Goal: Task Accomplishment & Management: Manage account settings

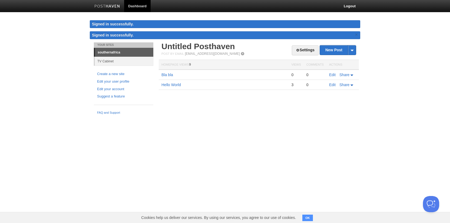
click at [114, 6] on img at bounding box center [107, 7] width 26 height 4
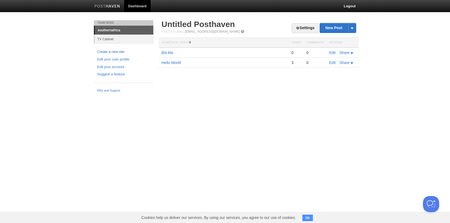
click at [120, 51] on link "Create a new site" at bounding box center [123, 52] width 53 height 6
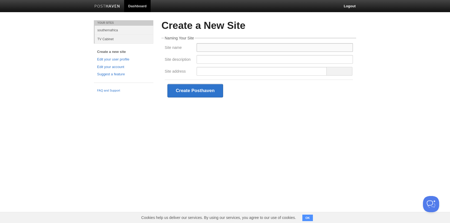
click at [219, 47] on input "Site name" at bounding box center [275, 47] width 156 height 9
type input "markjohnes"
click at [222, 59] on input "Site description" at bounding box center [275, 59] width 156 height 9
click at [219, 73] on input "Site address" at bounding box center [262, 71] width 130 height 9
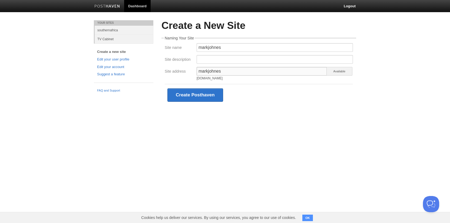
type input "markjohnes"
click at [220, 62] on input "Site description" at bounding box center [275, 59] width 156 height 9
type input "A blog by [PERSON_NAME]"
click at [211, 97] on button "Create Posthaven" at bounding box center [195, 95] width 56 height 14
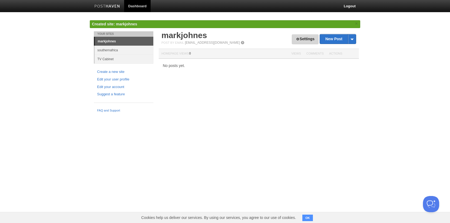
click at [303, 41] on link "Settings" at bounding box center [305, 39] width 27 height 10
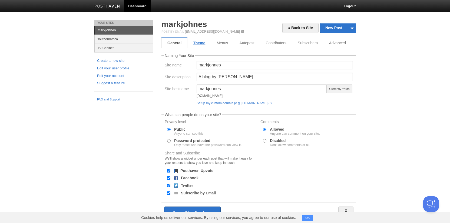
click at [203, 47] on link "Theme" at bounding box center [199, 43] width 24 height 11
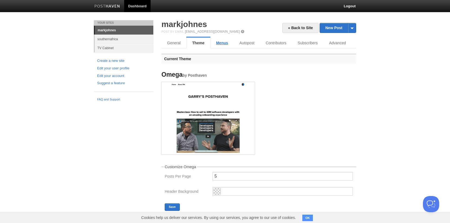
click at [220, 45] on link "Menus" at bounding box center [221, 43] width 23 height 11
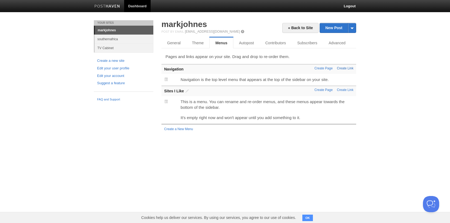
click at [346, 68] on link "Create Link" at bounding box center [345, 69] width 16 height 4
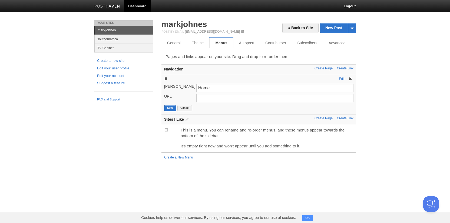
type input "Home"
click at [290, 99] on input "URL" at bounding box center [274, 98] width 157 height 9
type input "[DOMAIN_NAME]"
click at [170, 108] on button "Save" at bounding box center [170, 108] width 12 height 6
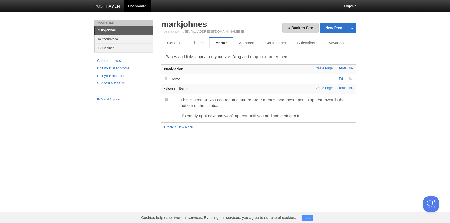
click at [306, 27] on link "« Back to Site" at bounding box center [300, 28] width 36 height 10
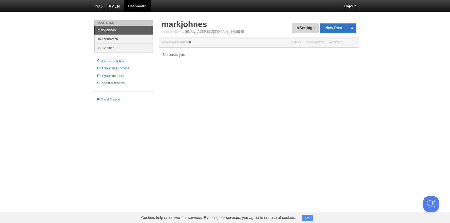
click at [303, 26] on link "Settings" at bounding box center [305, 28] width 27 height 10
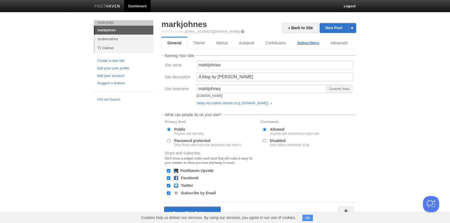
click at [302, 45] on link "Subscribers" at bounding box center [308, 43] width 33 height 11
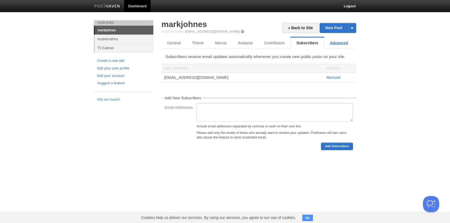
click at [335, 42] on link "Advanced" at bounding box center [338, 43] width 29 height 11
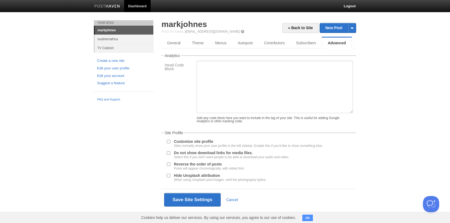
click at [169, 144] on input "Customize site profile Sites normally show your user profile in the left sideba…" at bounding box center [169, 142] width 4 height 4
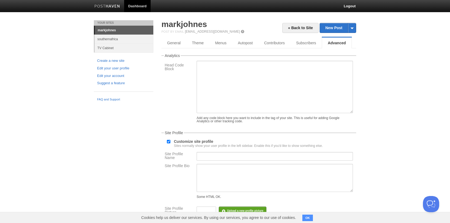
click at [169, 144] on input "Customize site profile Sites normally show your user profile in the left sideba…" at bounding box center [169, 142] width 4 height 4
checkbox input "false"
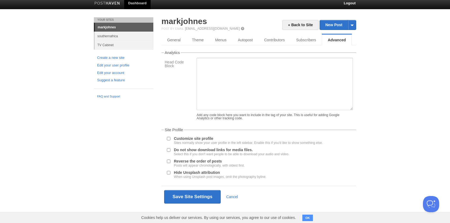
scroll to position [5, 0]
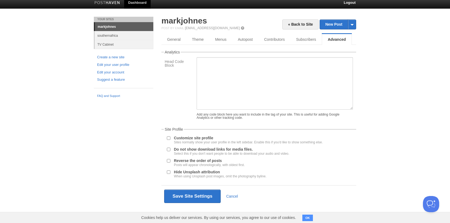
click at [170, 163] on input "Reverse the order of posts Posts will appear chronologically, with oldest first." at bounding box center [169, 161] width 4 height 4
checkbox input "true"
click at [191, 198] on button "Save Site Settings" at bounding box center [192, 197] width 57 height 14
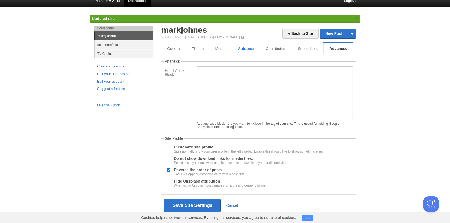
click at [239, 48] on link "Autopost" at bounding box center [246, 48] width 28 height 11
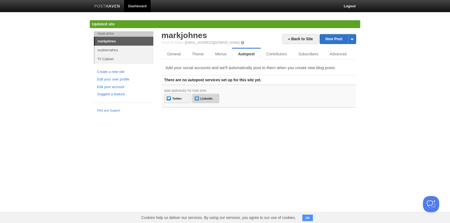
click at [212, 94] on link "LinkedIn" at bounding box center [205, 98] width 27 height 9
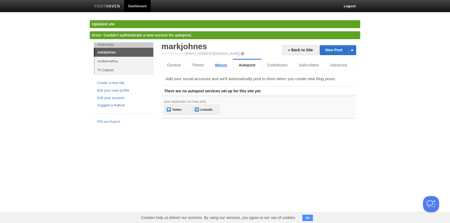
click at [224, 65] on link "Menus" at bounding box center [220, 65] width 23 height 11
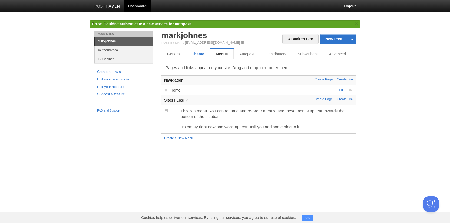
click at [197, 52] on link "Theme" at bounding box center [198, 54] width 24 height 11
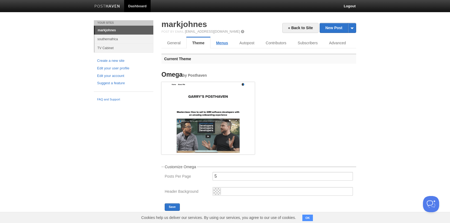
click at [219, 41] on link "Menus" at bounding box center [221, 43] width 23 height 11
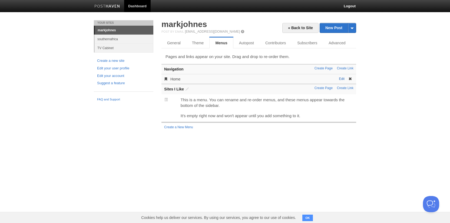
click at [342, 78] on link "Edit" at bounding box center [342, 79] width 6 height 4
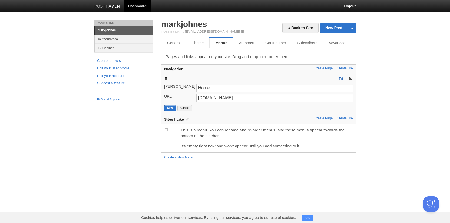
click at [342, 79] on link "Edit" at bounding box center [342, 79] width 6 height 4
click at [256, 100] on input "[DOMAIN_NAME]" at bounding box center [274, 98] width 157 height 9
click at [170, 84] on div "[PERSON_NAME]" at bounding box center [179, 87] width 32 height 7
click at [200, 77] on div "Edit Home [PERSON_NAME] Home URL [DOMAIN_NAME] Save Cancel" at bounding box center [258, 94] width 195 height 40
click at [327, 69] on link "Create Page" at bounding box center [324, 69] width 18 height 4
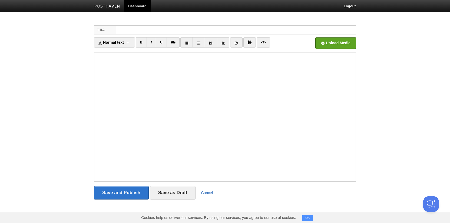
click at [205, 191] on link "Cancel" at bounding box center [207, 193] width 12 height 4
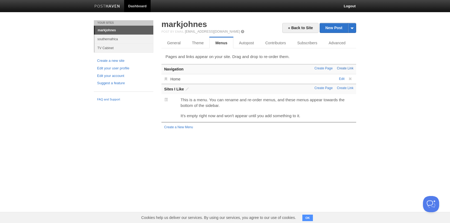
click at [351, 70] on link "Create Link" at bounding box center [345, 69] width 16 height 4
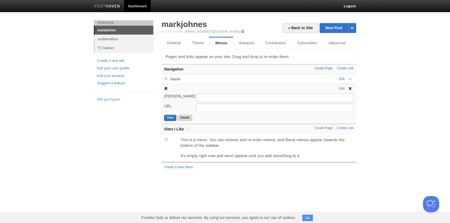
click at [185, 118] on button "Cancel" at bounding box center [184, 118] width 15 height 6
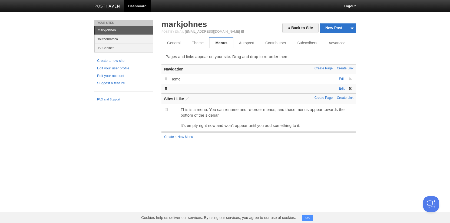
click at [351, 89] on span at bounding box center [350, 89] width 4 height 4
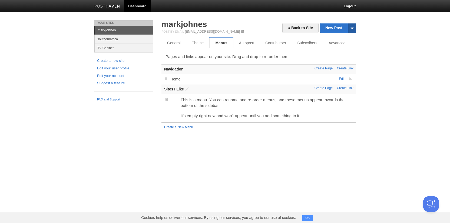
click at [352, 29] on span at bounding box center [352, 27] width 8 height 9
click at [374, 34] on body "Dashboard Logout Created site: markjohnes × Updated site × Error: Couldn't auth…" at bounding box center [225, 71] width 450 height 143
click at [338, 41] on link "Advanced" at bounding box center [337, 43] width 29 height 11
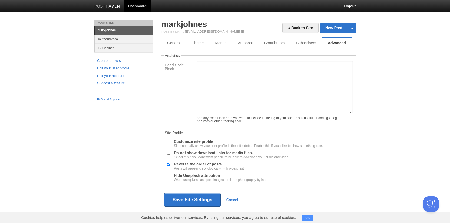
click at [188, 145] on label "Customize site profile Sites normally show your user profile in the left sideba…" at bounding box center [248, 144] width 149 height 8
click at [170, 144] on input "Customize site profile Sites normally show your user profile in the left sideba…" at bounding box center [169, 142] width 4 height 4
checkbox input "true"
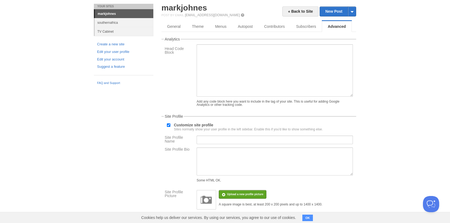
scroll to position [21, 0]
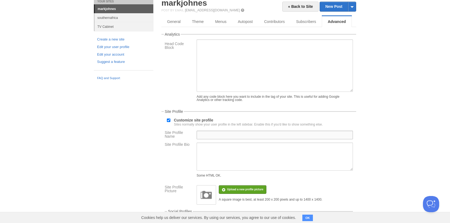
click at [214, 136] on input "Site Profile Name" at bounding box center [275, 135] width 156 height 9
type input "[PERSON_NAME]"
click at [201, 203] on img at bounding box center [206, 195] width 16 height 16
click at [235, 194] on input "file" at bounding box center [82, 193] width 409 height 28
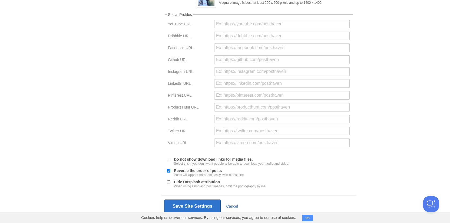
scroll to position [235, 0]
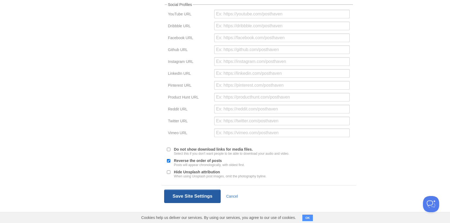
click at [214, 198] on button "Save Site Settings" at bounding box center [192, 197] width 57 height 14
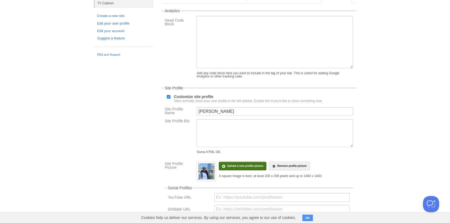
scroll to position [0, 0]
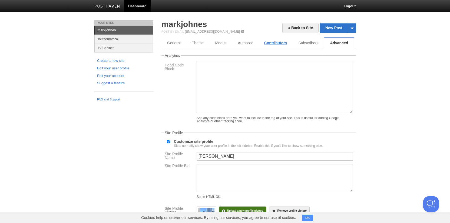
click at [282, 42] on link "Contributors" at bounding box center [276, 43] width 34 height 11
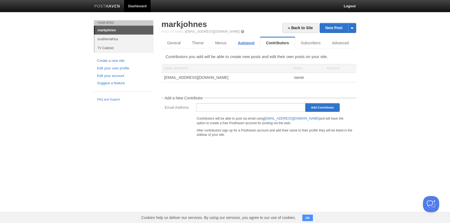
click at [243, 40] on link "Autopost" at bounding box center [246, 43] width 28 height 11
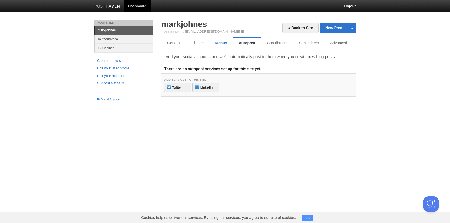
click at [223, 42] on link "Menus" at bounding box center [220, 43] width 23 height 11
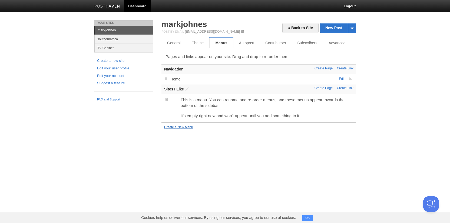
click at [183, 127] on link "Create a New Menu" at bounding box center [178, 127] width 29 height 4
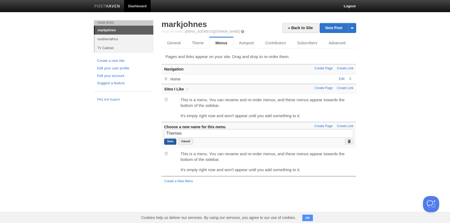
type input "Themes"
click at [171, 143] on input "Save" at bounding box center [170, 142] width 12 height 6
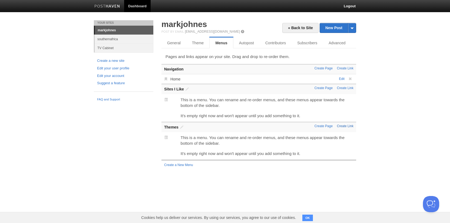
click at [351, 125] on link "Create Link" at bounding box center [345, 126] width 16 height 4
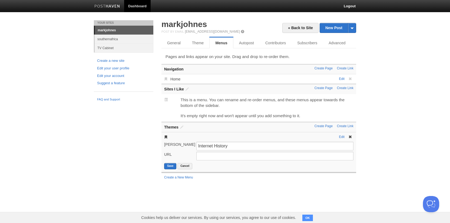
type input "Internet History"
click at [331, 157] on input "URL" at bounding box center [274, 156] width 157 height 9
type input "[DOMAIN_NAME]"
click at [168, 169] on button "Save" at bounding box center [170, 166] width 12 height 6
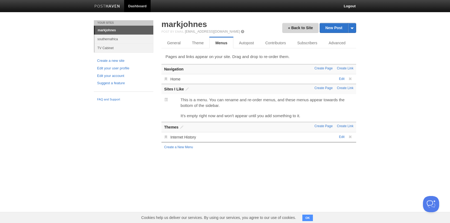
click at [297, 32] on link "« Back to Site" at bounding box center [300, 28] width 36 height 10
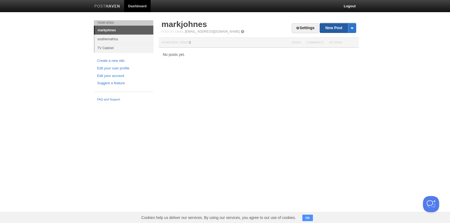
click at [333, 28] on link "New Post" at bounding box center [338, 27] width 36 height 9
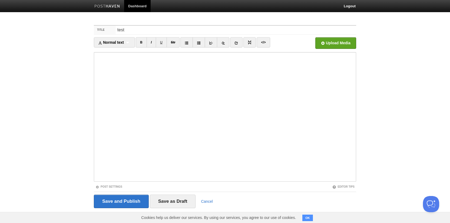
type input "test"
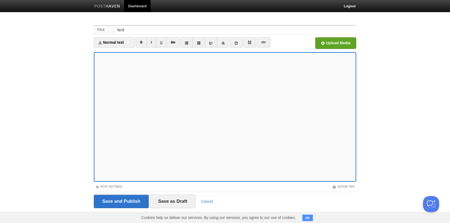
scroll to position [5, 0]
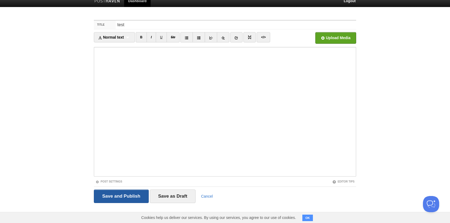
click at [139, 197] on input "Save and Publish" at bounding box center [121, 197] width 55 height 14
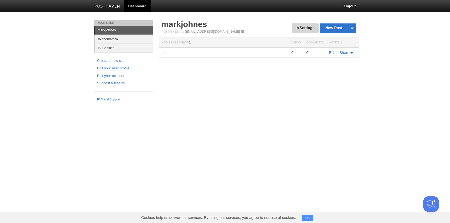
click at [300, 29] on link "Settings" at bounding box center [305, 28] width 27 height 10
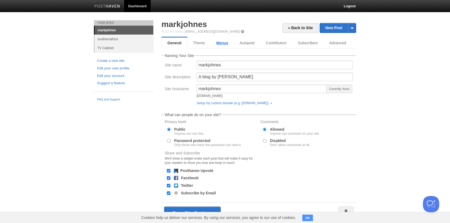
click at [228, 42] on link "Menus" at bounding box center [222, 43] width 23 height 11
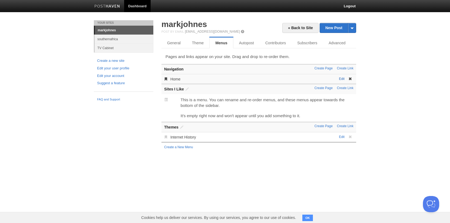
click at [342, 78] on link "Edit" at bounding box center [342, 79] width 6 height 4
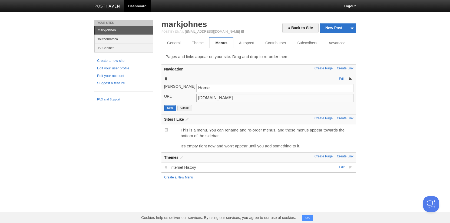
click at [279, 101] on input "[DOMAIN_NAME]" at bounding box center [274, 98] width 157 height 9
paste input "https://"
type input "[URL][DOMAIN_NAME]"
click at [170, 108] on button "Save" at bounding box center [170, 108] width 12 height 6
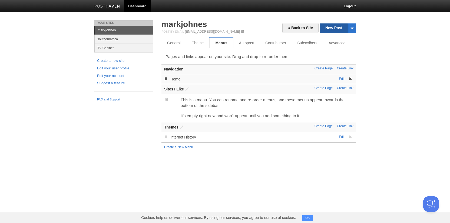
click at [330, 27] on link "New Post" at bounding box center [338, 27] width 36 height 9
click at [352, 24] on span at bounding box center [352, 27] width 8 height 9
click at [343, 37] on link "by Web" at bounding box center [338, 37] width 36 height 8
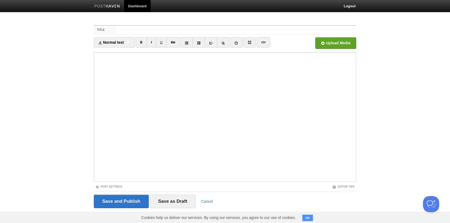
scroll to position [5, 0]
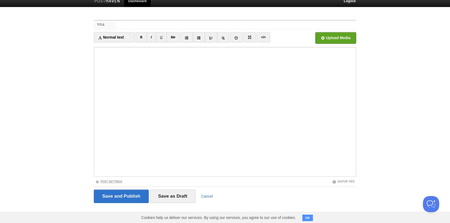
click at [113, 182] on link "Post Settings" at bounding box center [108, 181] width 27 height 3
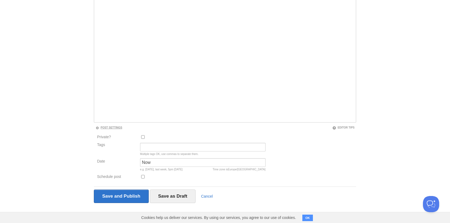
scroll to position [0, 0]
